Goal: Task Accomplishment & Management: Complete application form

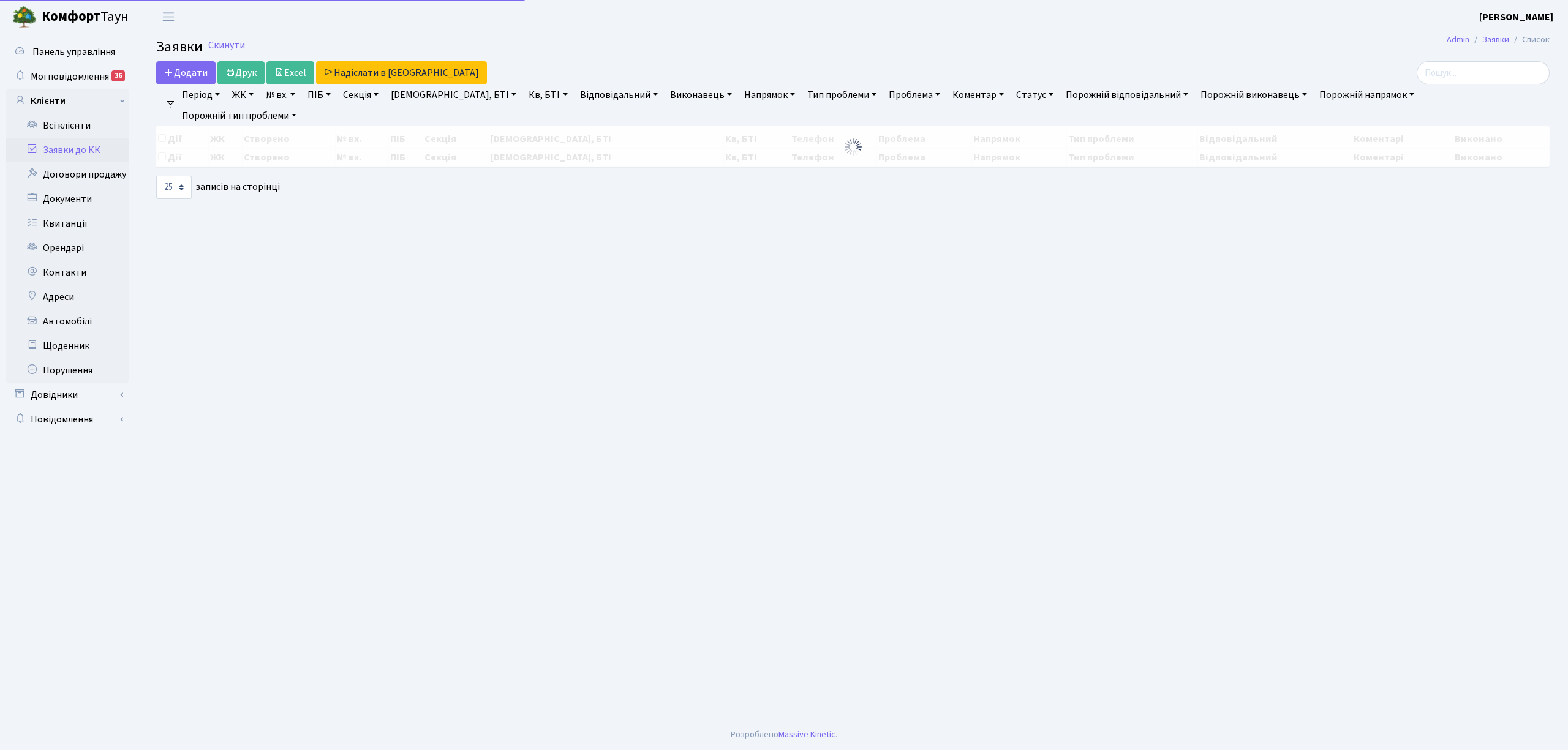
select select "25"
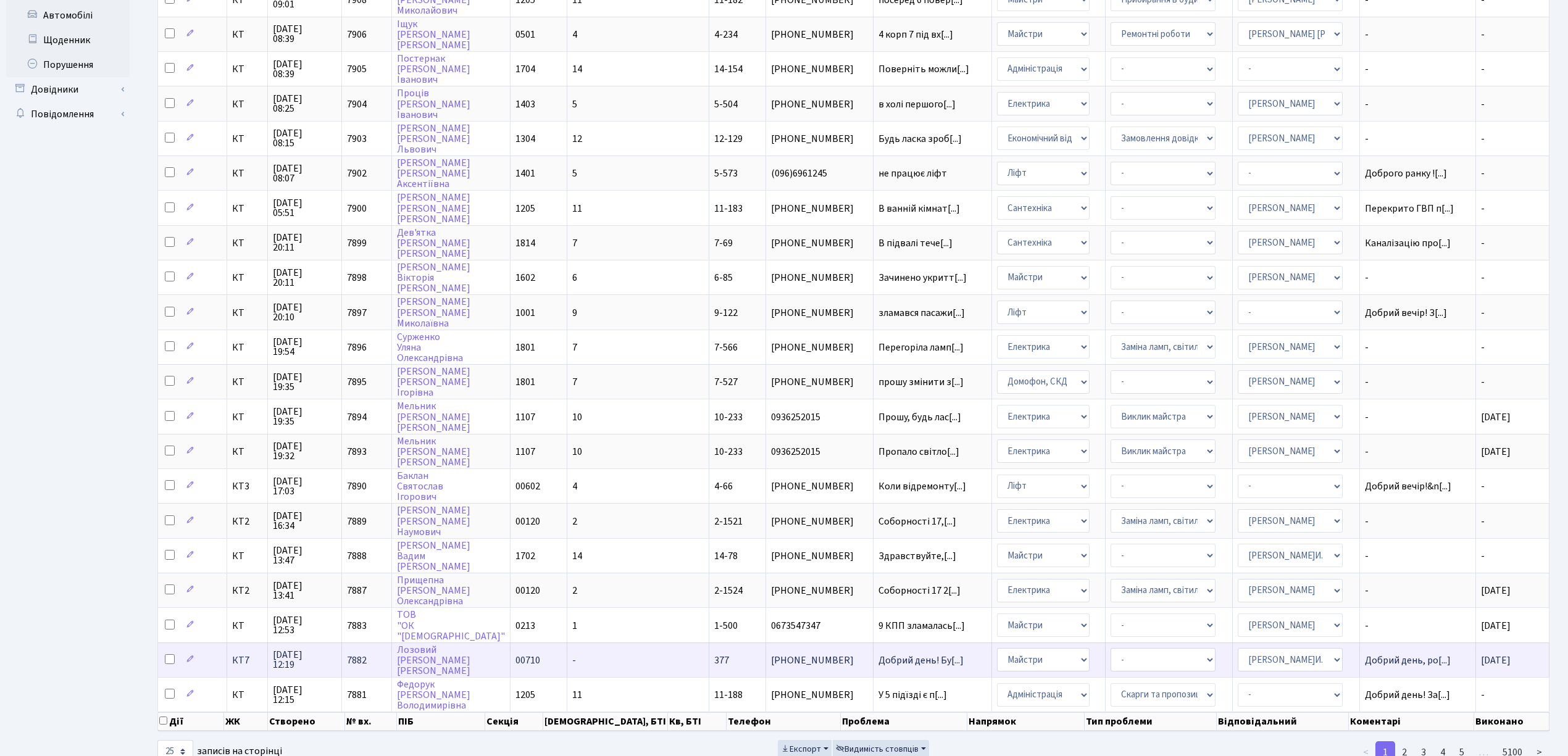
scroll to position [309, 0]
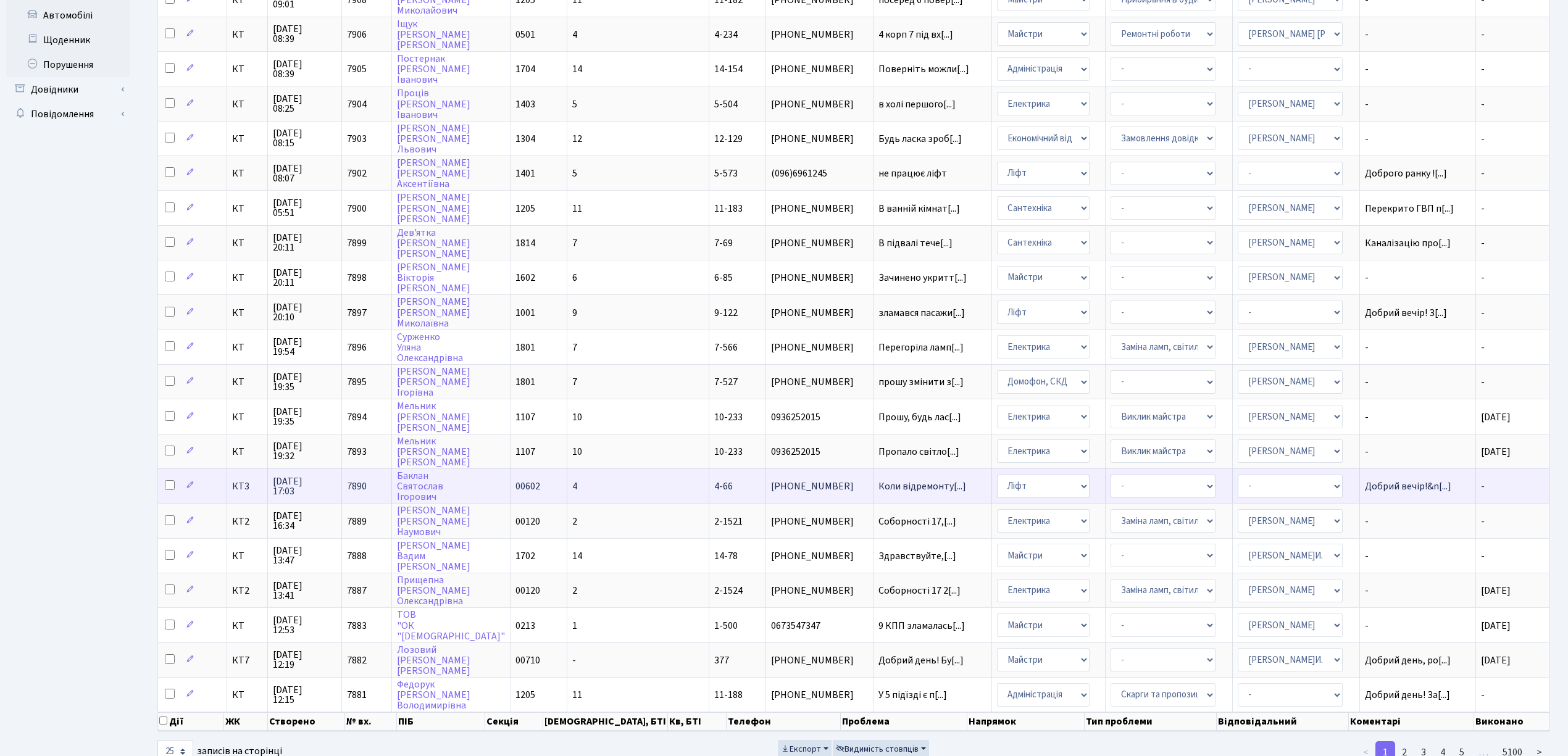
click at [615, 469] on td "4" at bounding box center [638, 486] width 142 height 35
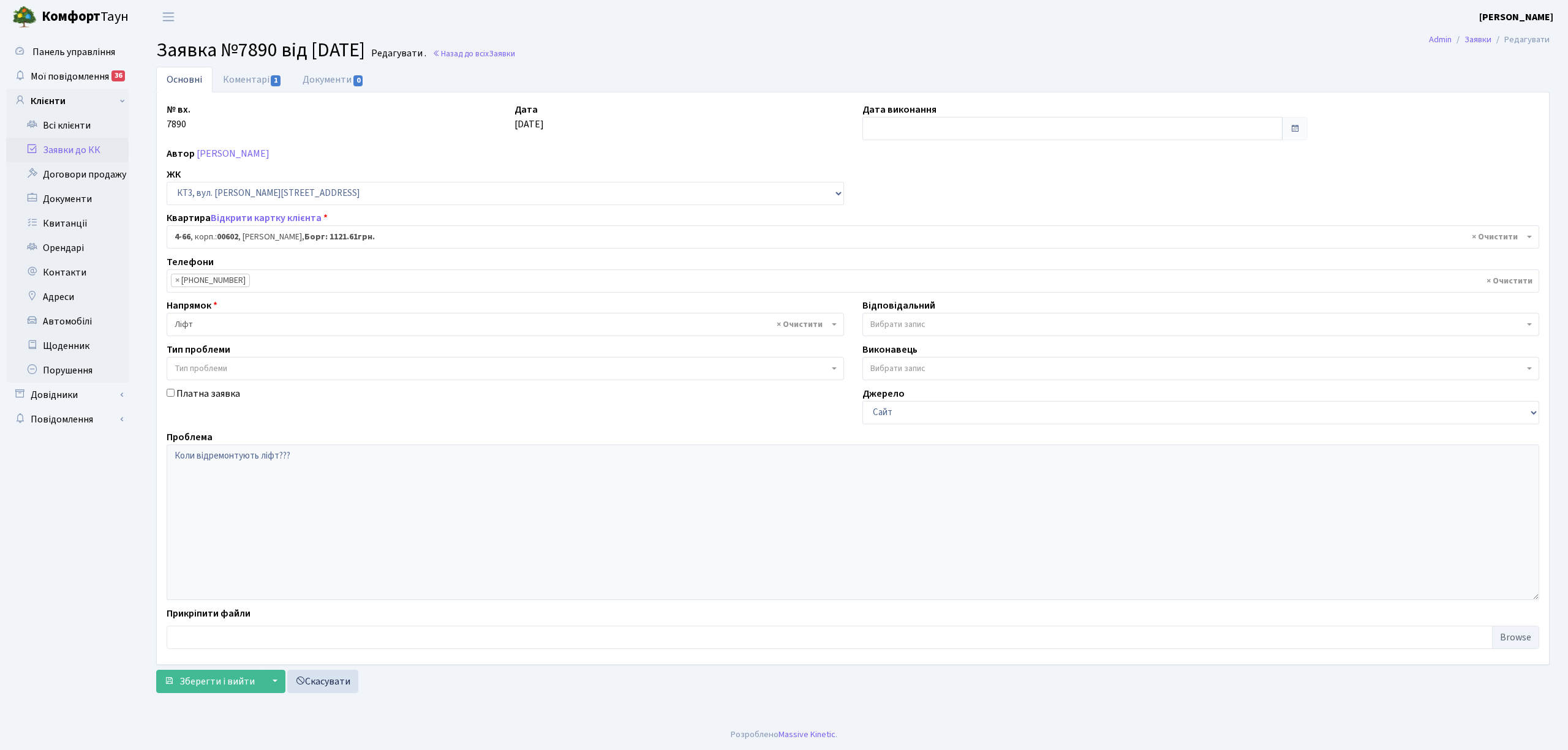
select select "16525"
click at [250, 76] on link "Коментарі 1" at bounding box center [252, 79] width 80 height 25
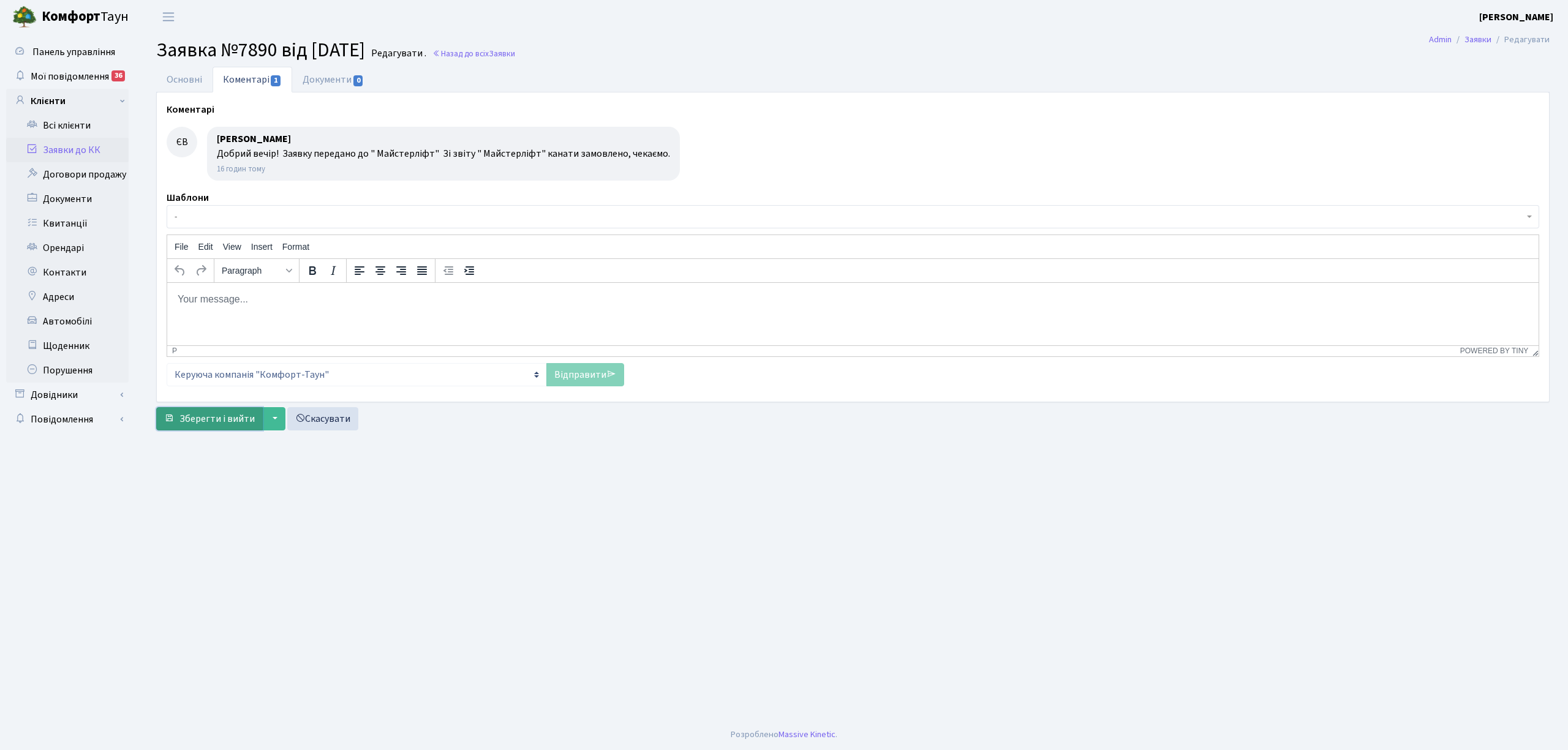
click at [240, 425] on span "Зберегти і вийти" at bounding box center [217, 419] width 75 height 13
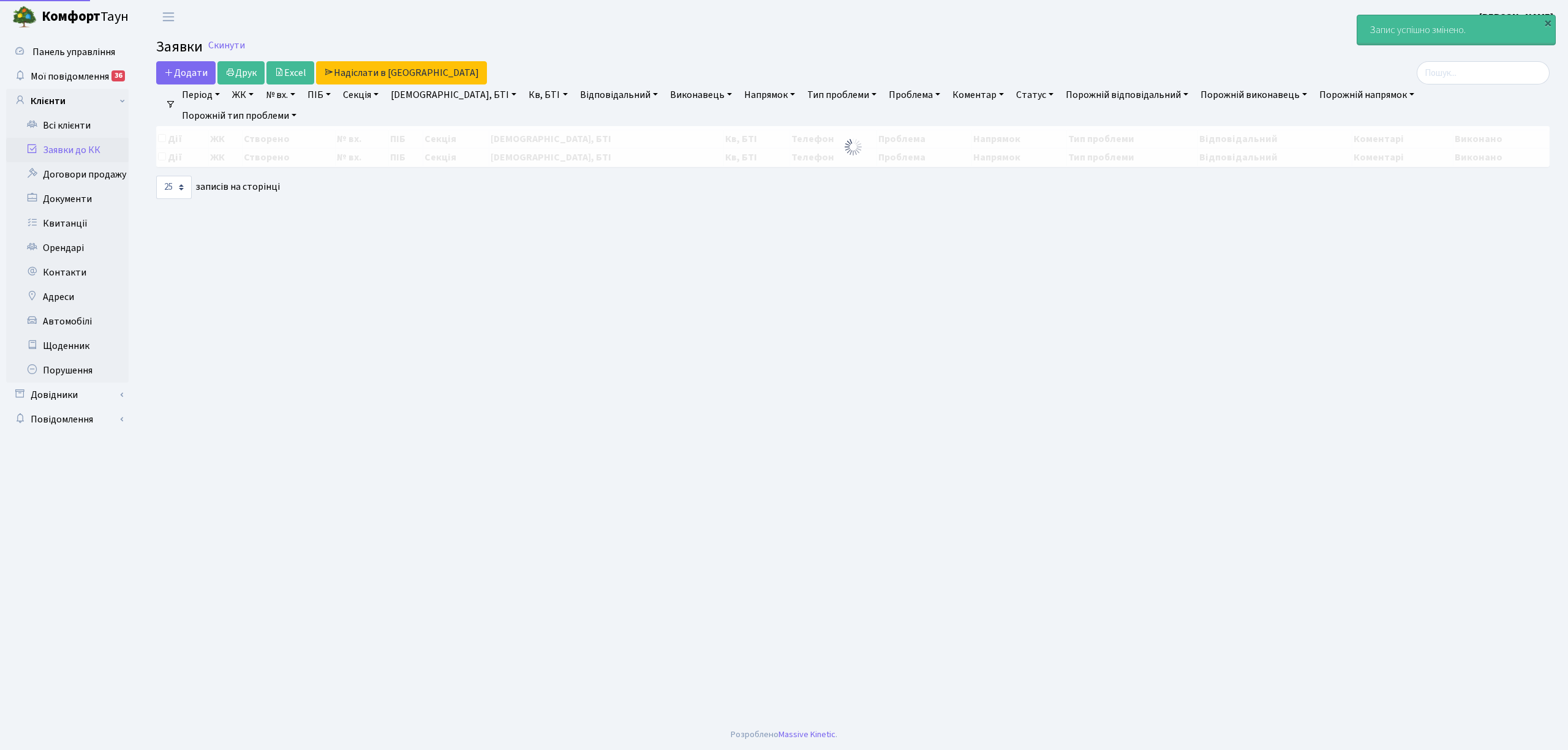
select select "25"
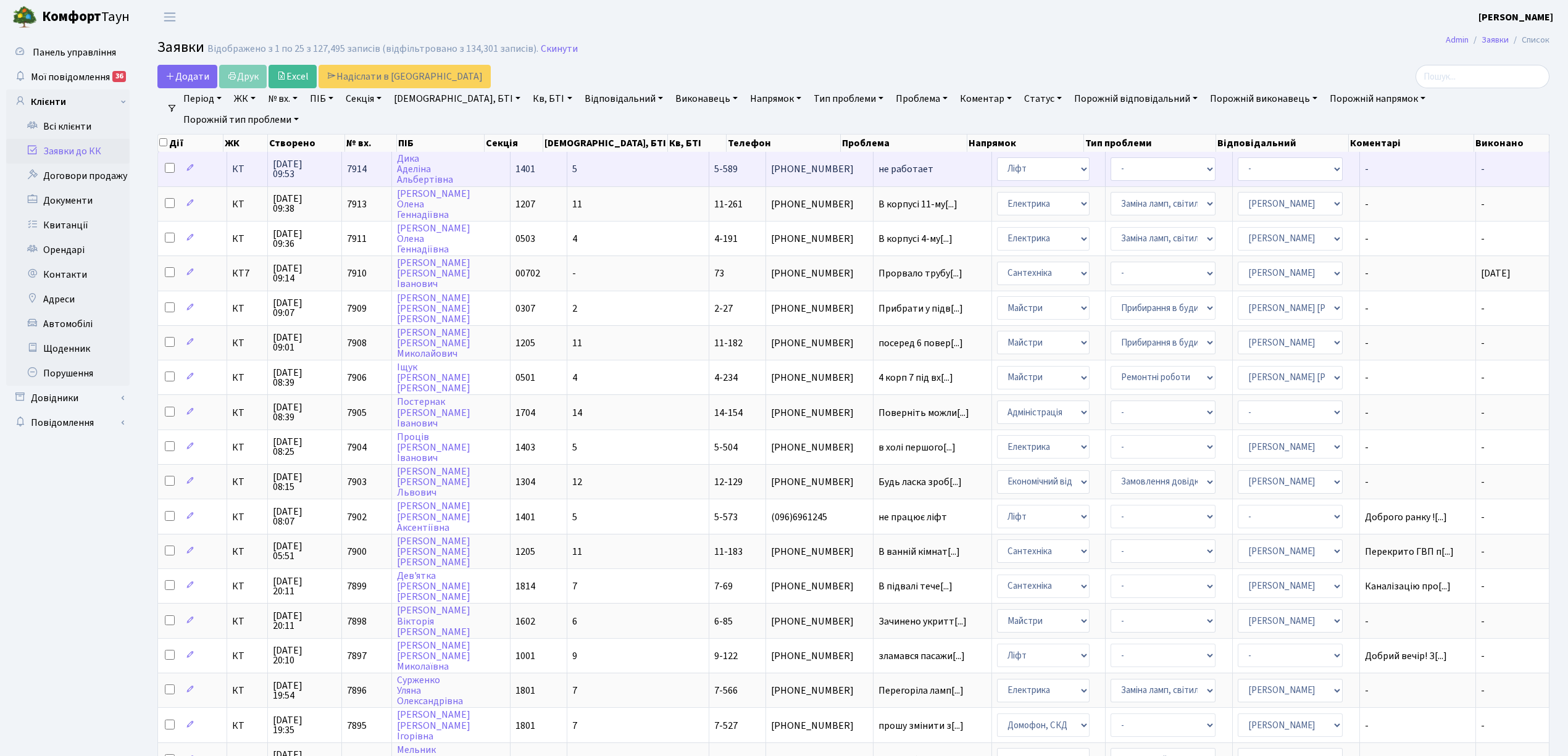
click at [595, 174] on td "5" at bounding box center [638, 169] width 142 height 34
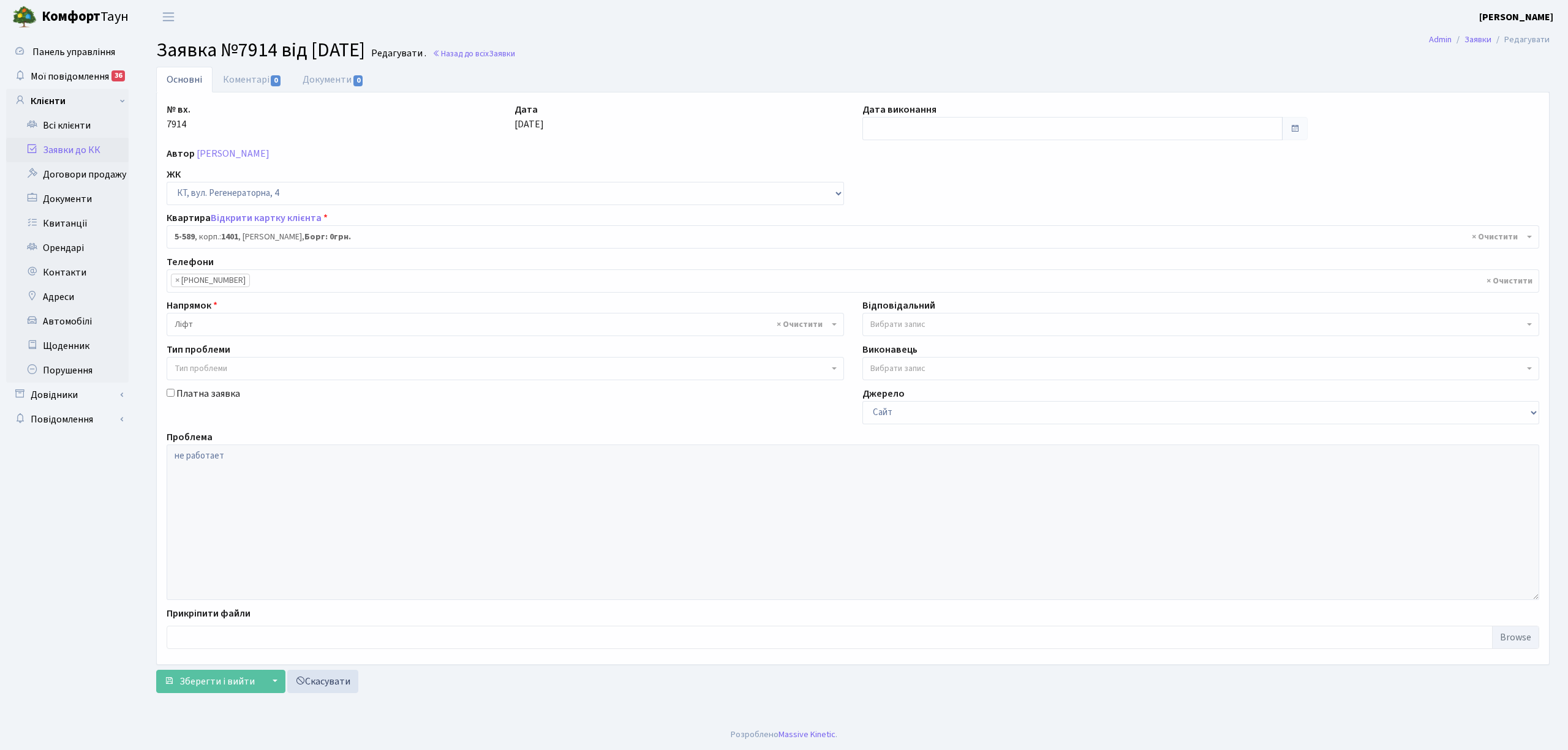
select select "1983"
click at [236, 79] on link "Коментарі 0" at bounding box center [252, 79] width 80 height 25
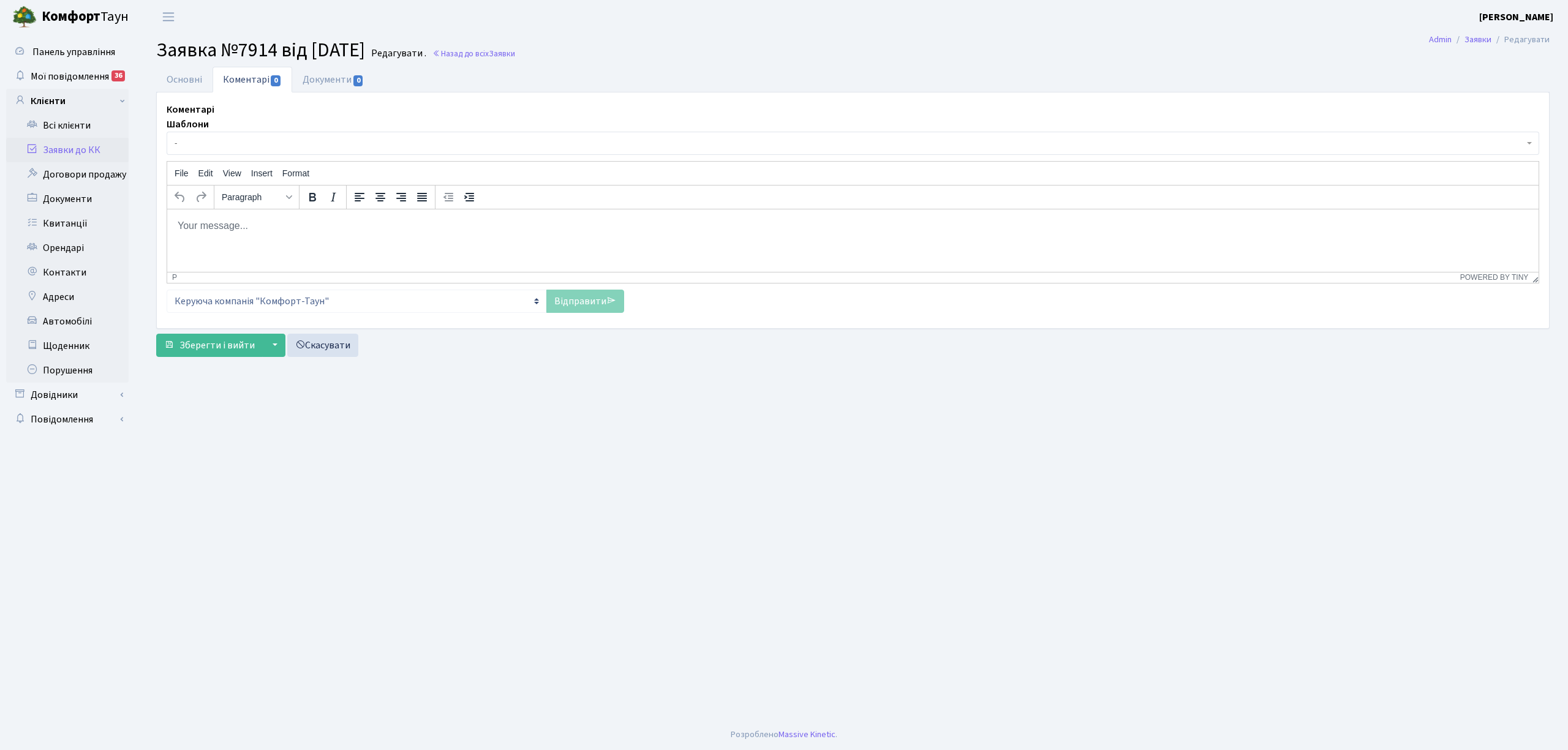
click at [194, 149] on span "-" at bounding box center [849, 143] width 1349 height 13
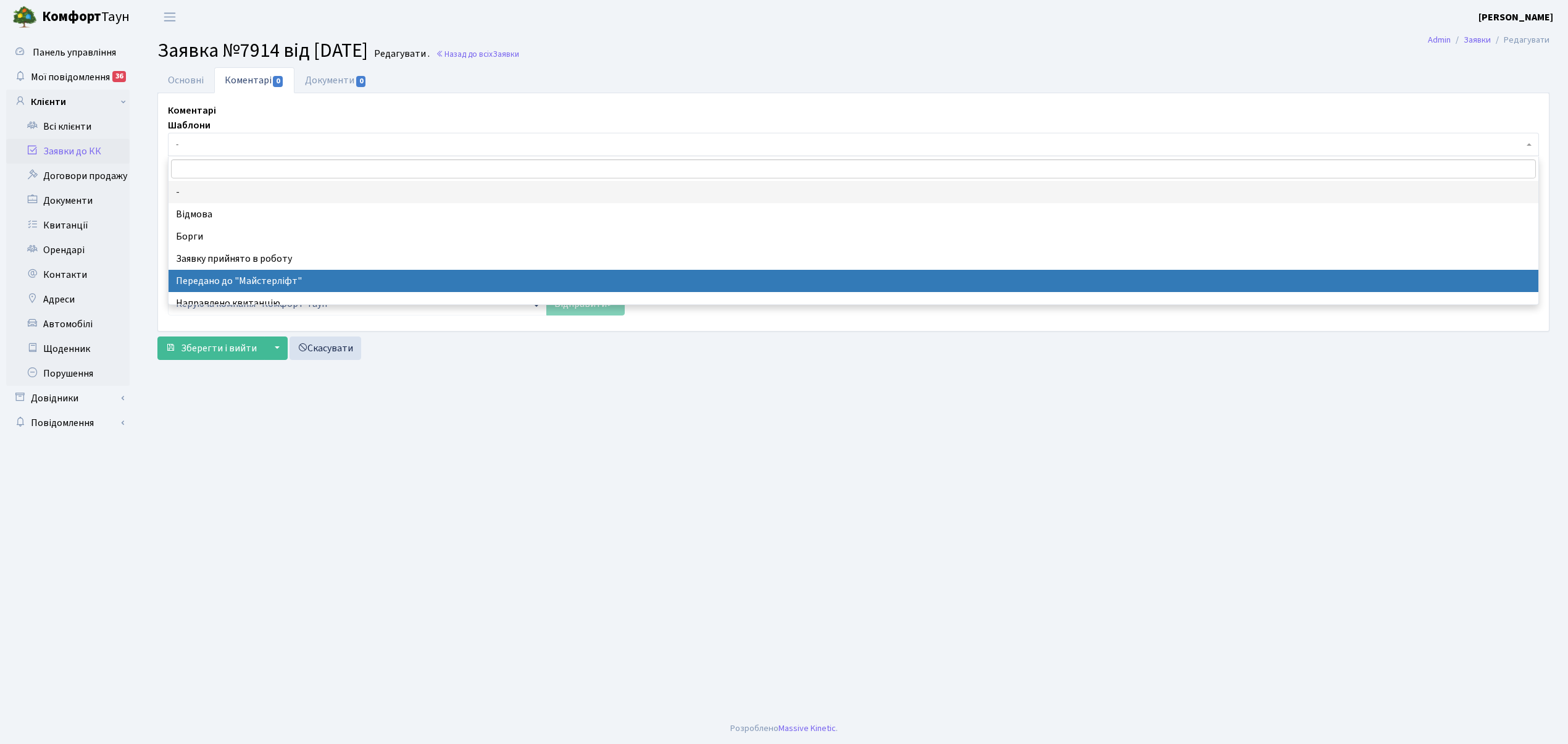
select select "9"
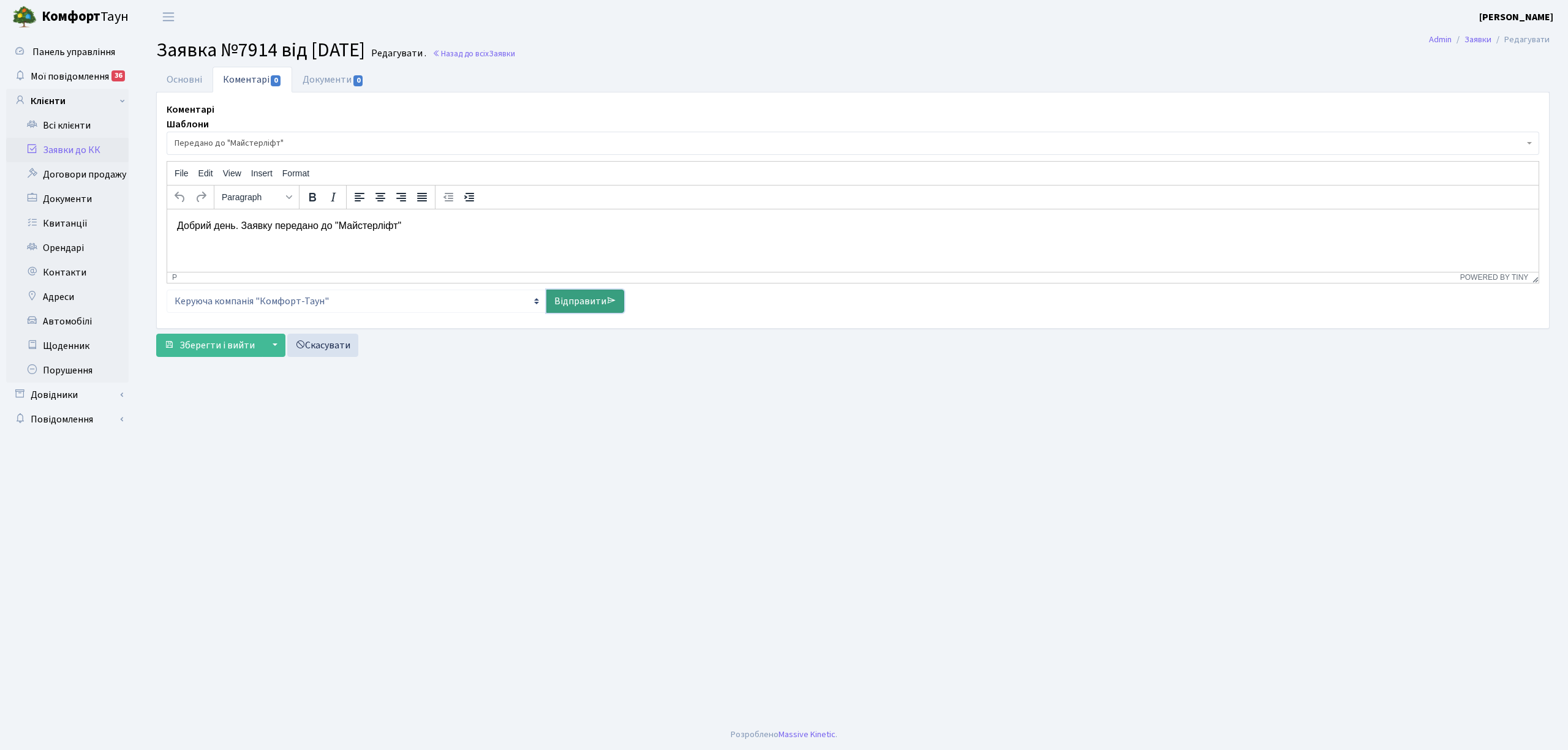
click at [597, 306] on link "Відправити" at bounding box center [586, 301] width 78 height 23
select select
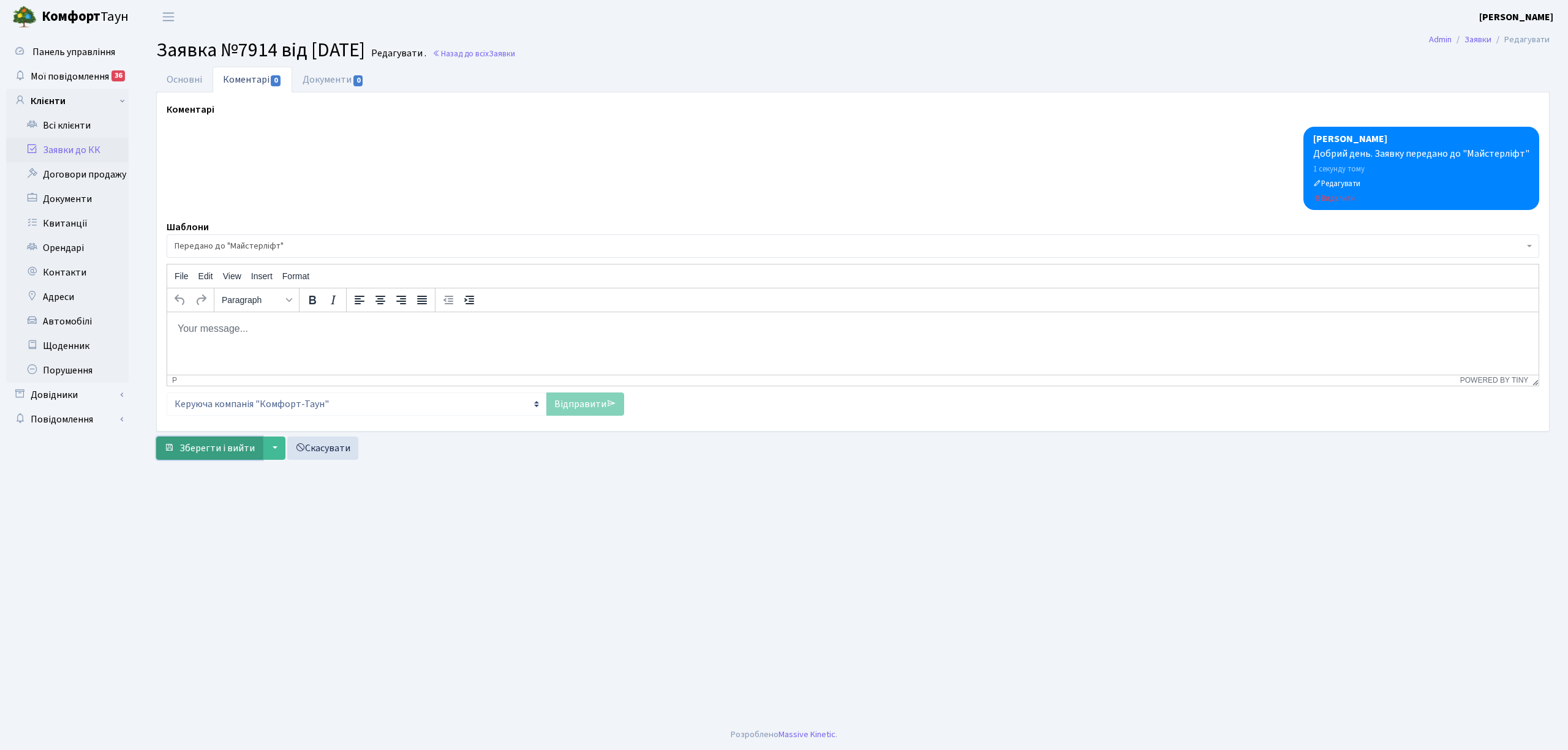
click at [221, 458] on button "Зберегти і вийти" at bounding box center [209, 448] width 107 height 23
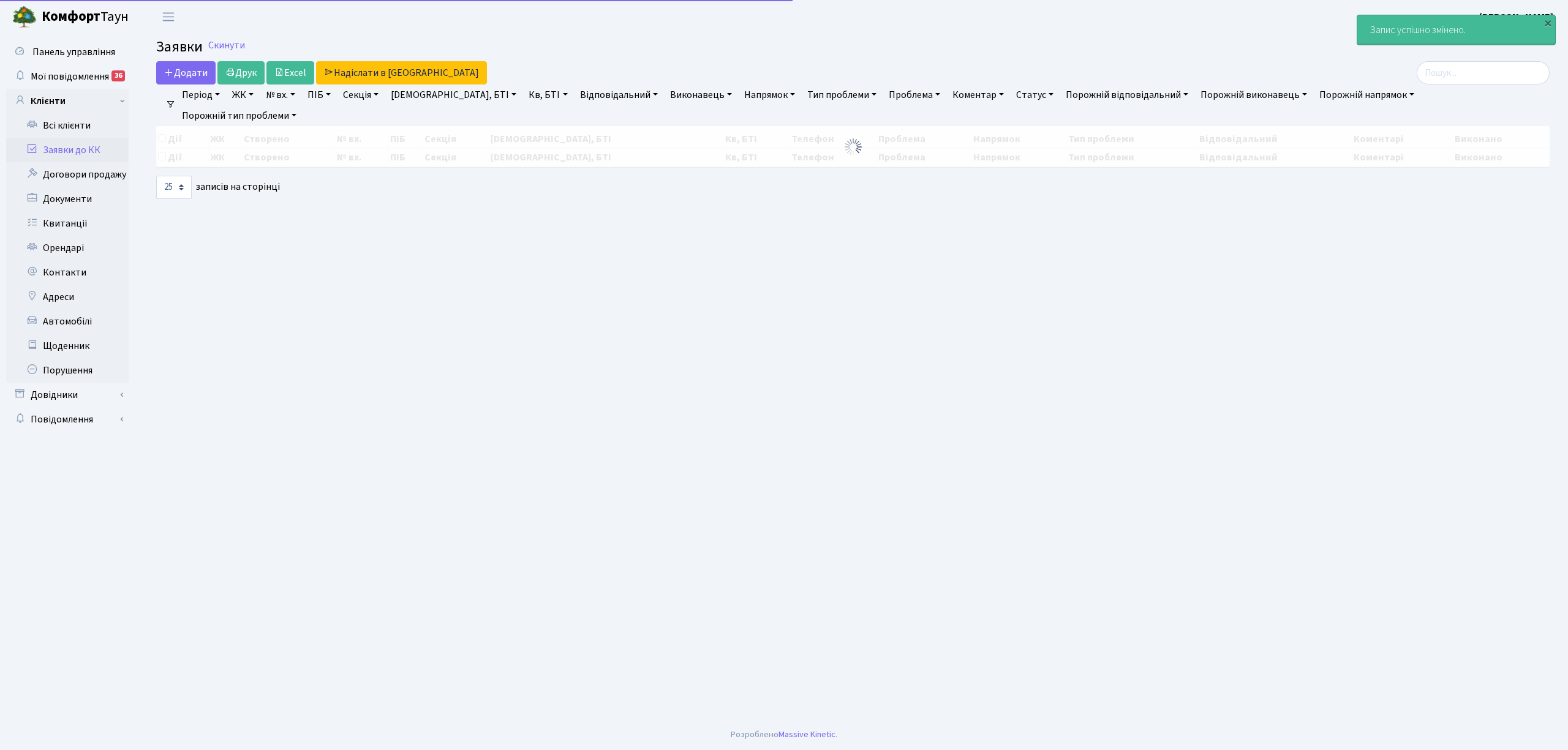
select select "25"
